Goal: Ask a question

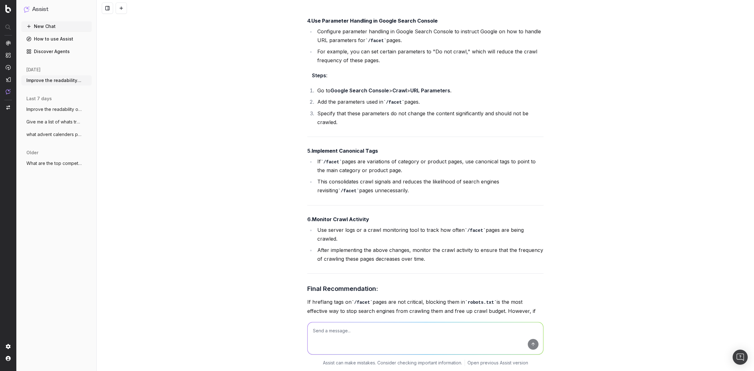
scroll to position [3581, 0]
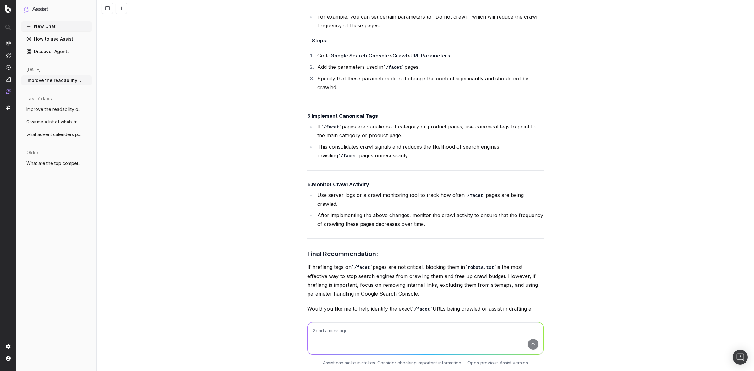
click at [188, 151] on div "Improve the readability of [URL][DOMAIN_NAME] The main content of the page focu…" at bounding box center [425, 185] width 657 height 371
click at [191, 190] on div "Improve the readability of [URL][DOMAIN_NAME] The main content of the page focu…" at bounding box center [425, 185] width 657 height 371
click at [336, 249] on h3 "Final Recommendation:" at bounding box center [425, 254] width 236 height 10
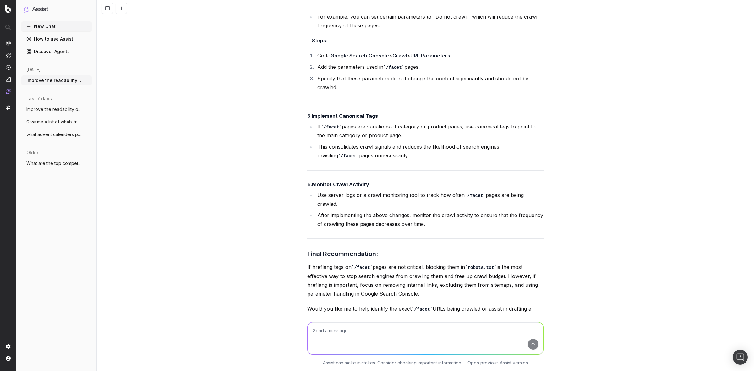
click at [335, 249] on h3 "Final Recommendation:" at bounding box center [425, 254] width 236 height 10
click at [262, 222] on div "Improve the readability of [URL][DOMAIN_NAME] The main content of the page focu…" at bounding box center [425, 185] width 657 height 371
click at [337, 249] on h3 "Final Recommendation:" at bounding box center [425, 254] width 236 height 10
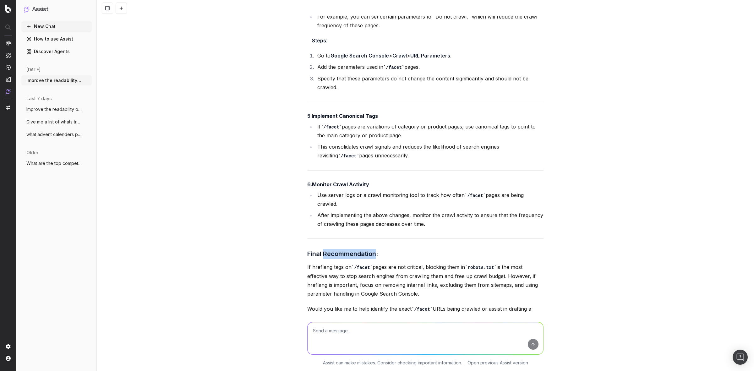
click at [337, 249] on h3 "Final Recommendation:" at bounding box center [425, 254] width 236 height 10
click at [295, 227] on div "Improve the readability of [URL][DOMAIN_NAME] The main content of the page focu…" at bounding box center [425, 185] width 657 height 371
drag, startPoint x: 451, startPoint y: 286, endPoint x: 280, endPoint y: 230, distance: 180.2
click at [280, 230] on div "Improve the readability of [URL][DOMAIN_NAME] The main content of the page focu…" at bounding box center [425, 185] width 657 height 371
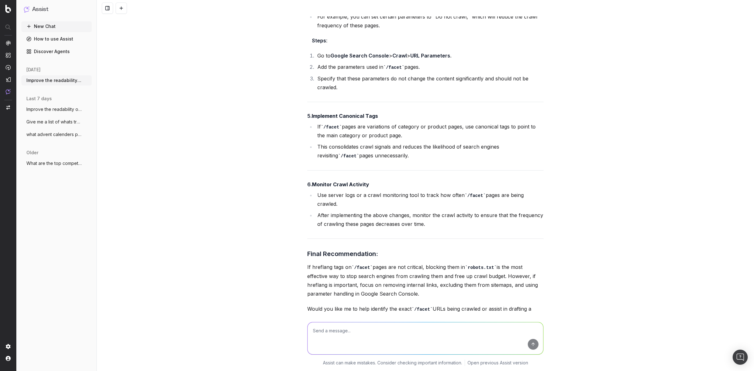
click at [272, 251] on div "Improve the readability of [URL][DOMAIN_NAME] The main content of the page focu…" at bounding box center [425, 185] width 657 height 371
click at [192, 134] on div "Improve the readability of [URL][DOMAIN_NAME] The main content of the page focu…" at bounding box center [425, 185] width 657 height 371
click at [197, 140] on div "Improve the readability of [URL][DOMAIN_NAME] The main content of the page focu…" at bounding box center [425, 185] width 657 height 371
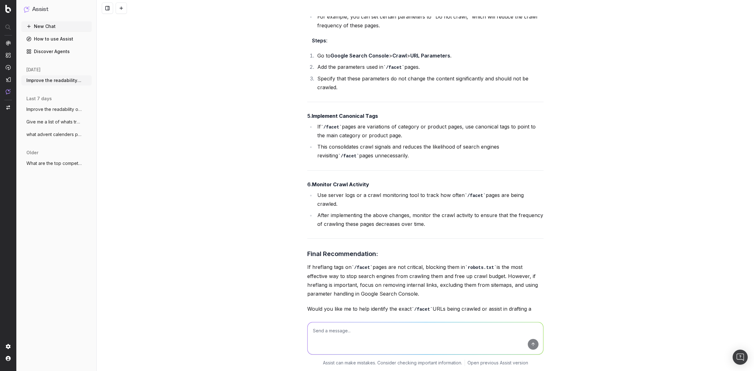
click at [341, 326] on textarea at bounding box center [426, 338] width 236 height 32
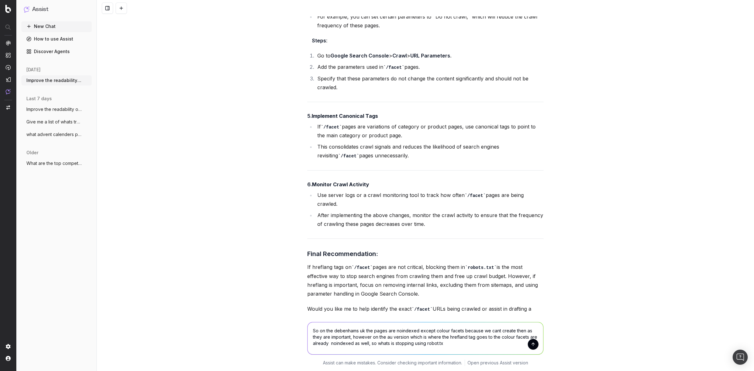
type textarea "So on the debenhams uk the pages are noindexed except colour facets because we …"
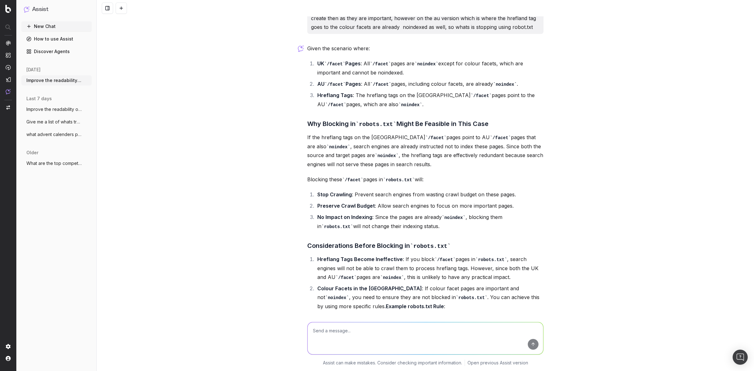
scroll to position [4123, 0]
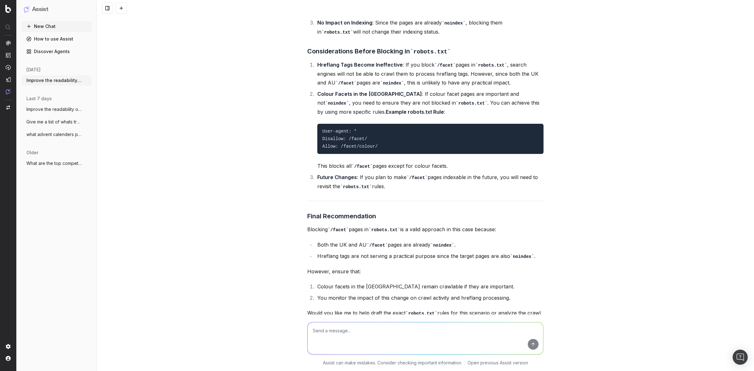
click at [211, 66] on div "Improve the readability of [URL][DOMAIN_NAME] The main content of the page focu…" at bounding box center [425, 185] width 657 height 371
click at [323, 329] on textarea at bounding box center [426, 338] width 236 height 32
